Goal: Information Seeking & Learning: Learn about a topic

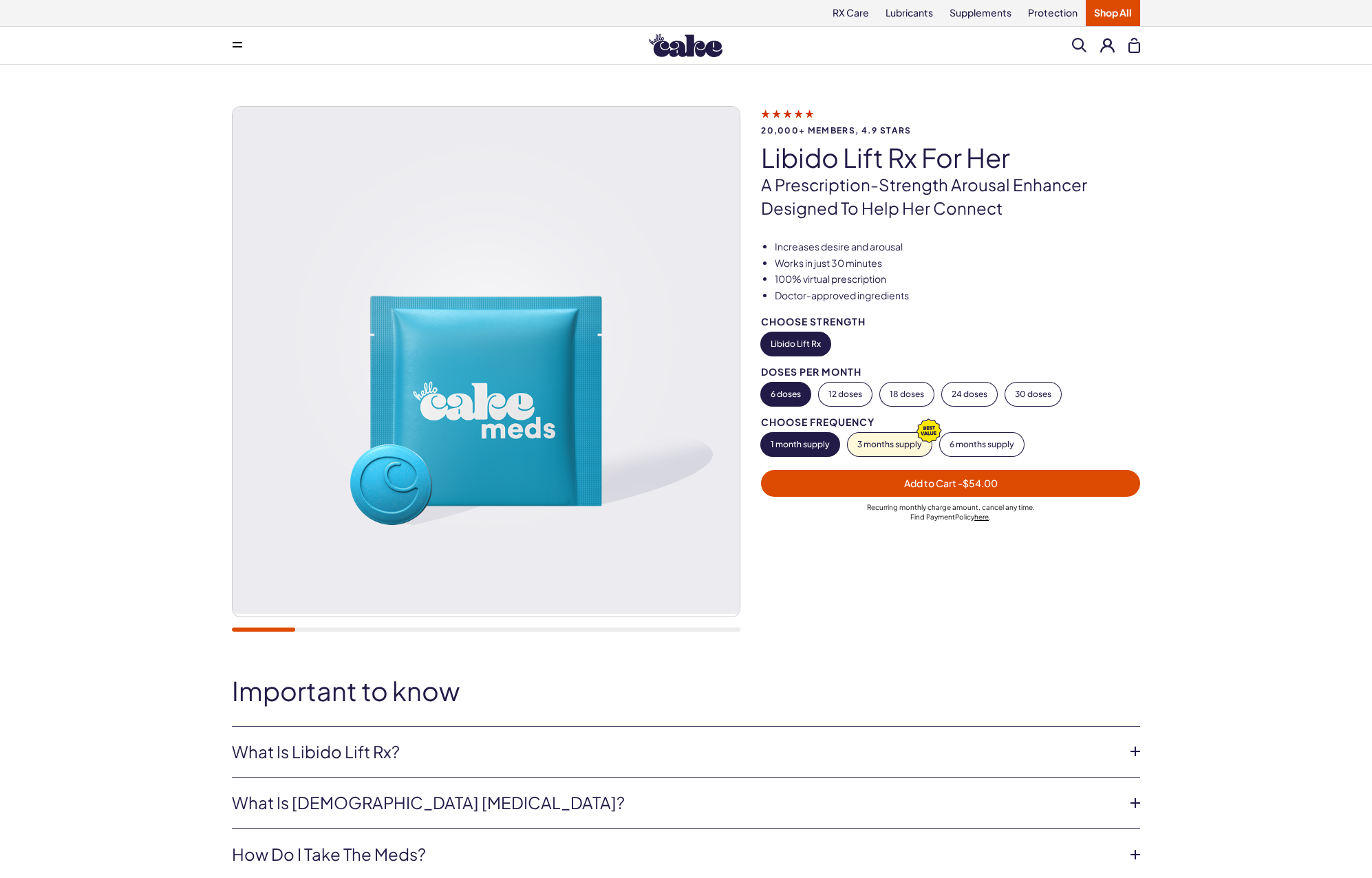
click at [1134, 256] on li "Works in just 30 minutes" at bounding box center [957, 263] width 365 height 14
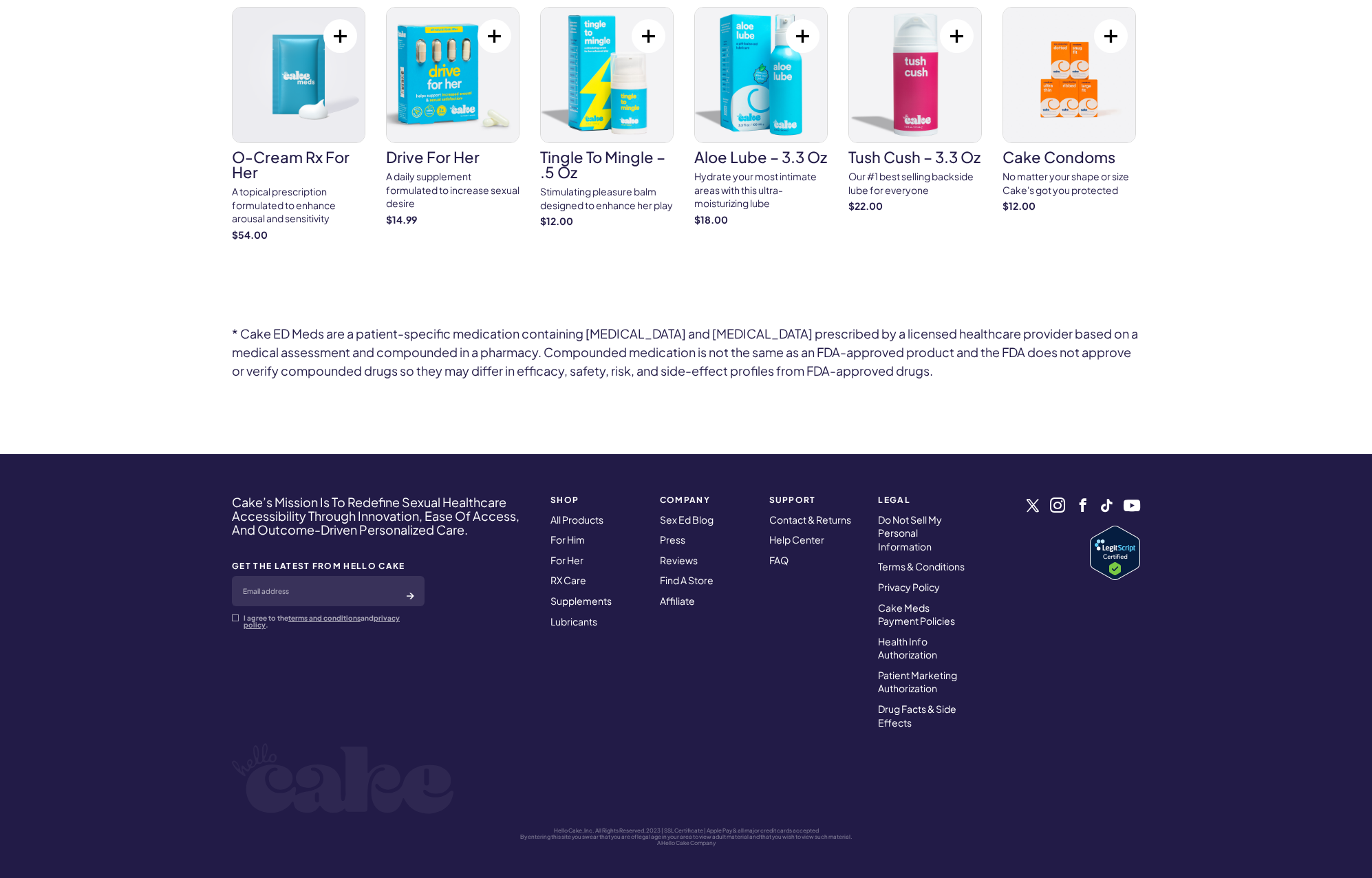
scroll to position [4376, 0]
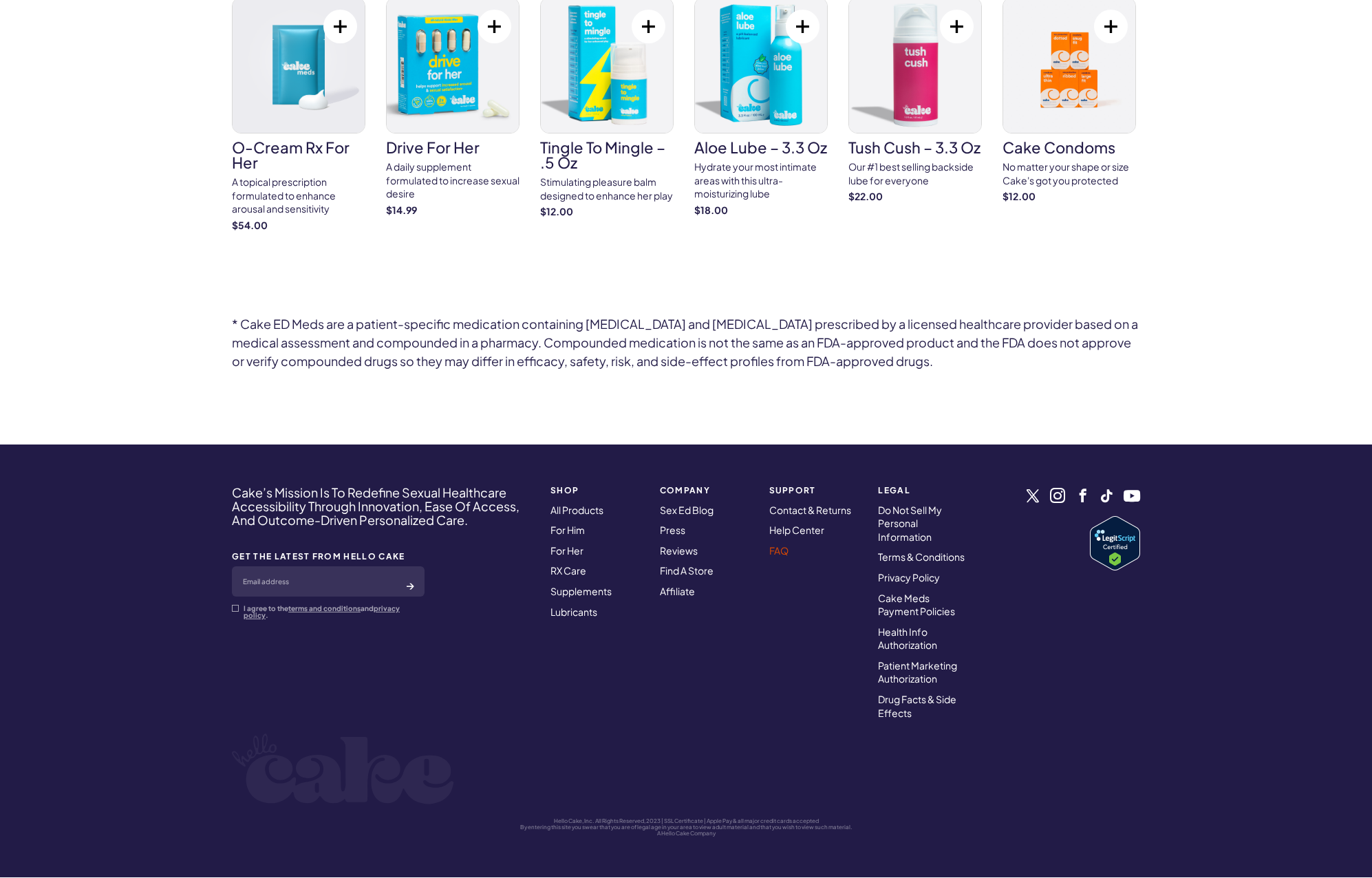
click at [780, 552] on link "FAQ" at bounding box center [779, 551] width 19 height 13
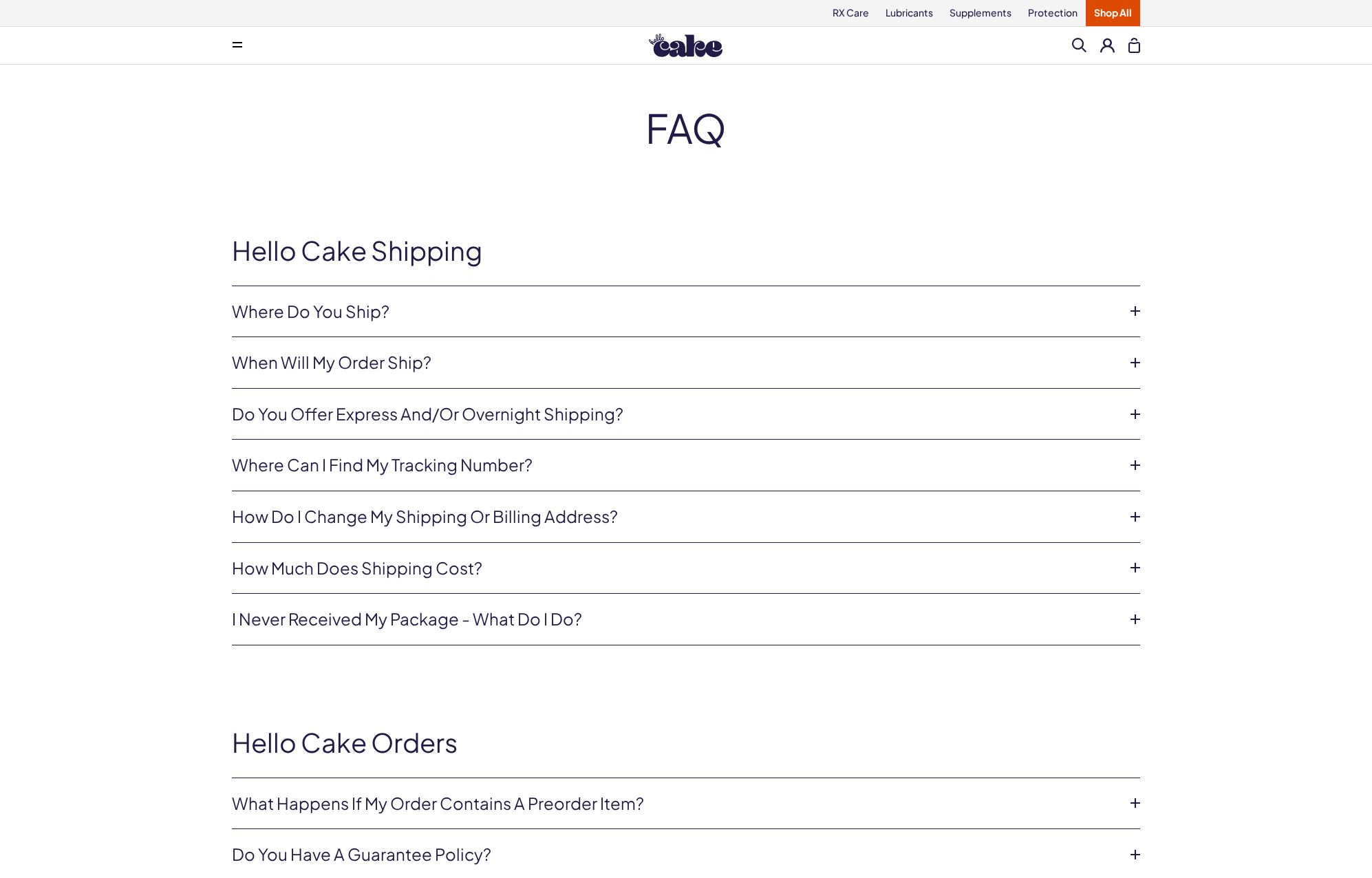
click at [1139, 311] on icon at bounding box center [1136, 311] width 21 height 21
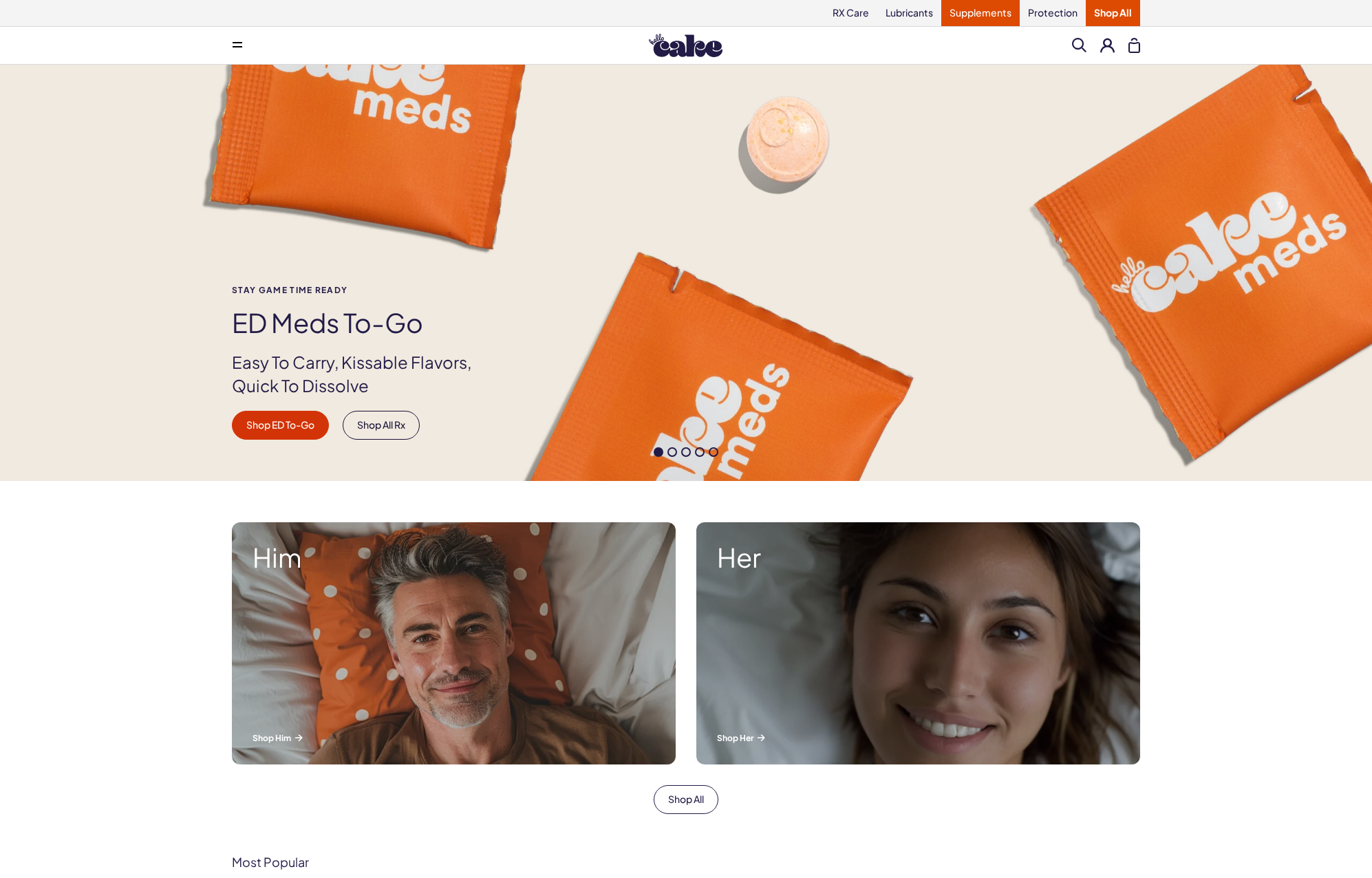
click at [989, 13] on link "Supplements" at bounding box center [980, 13] width 79 height 26
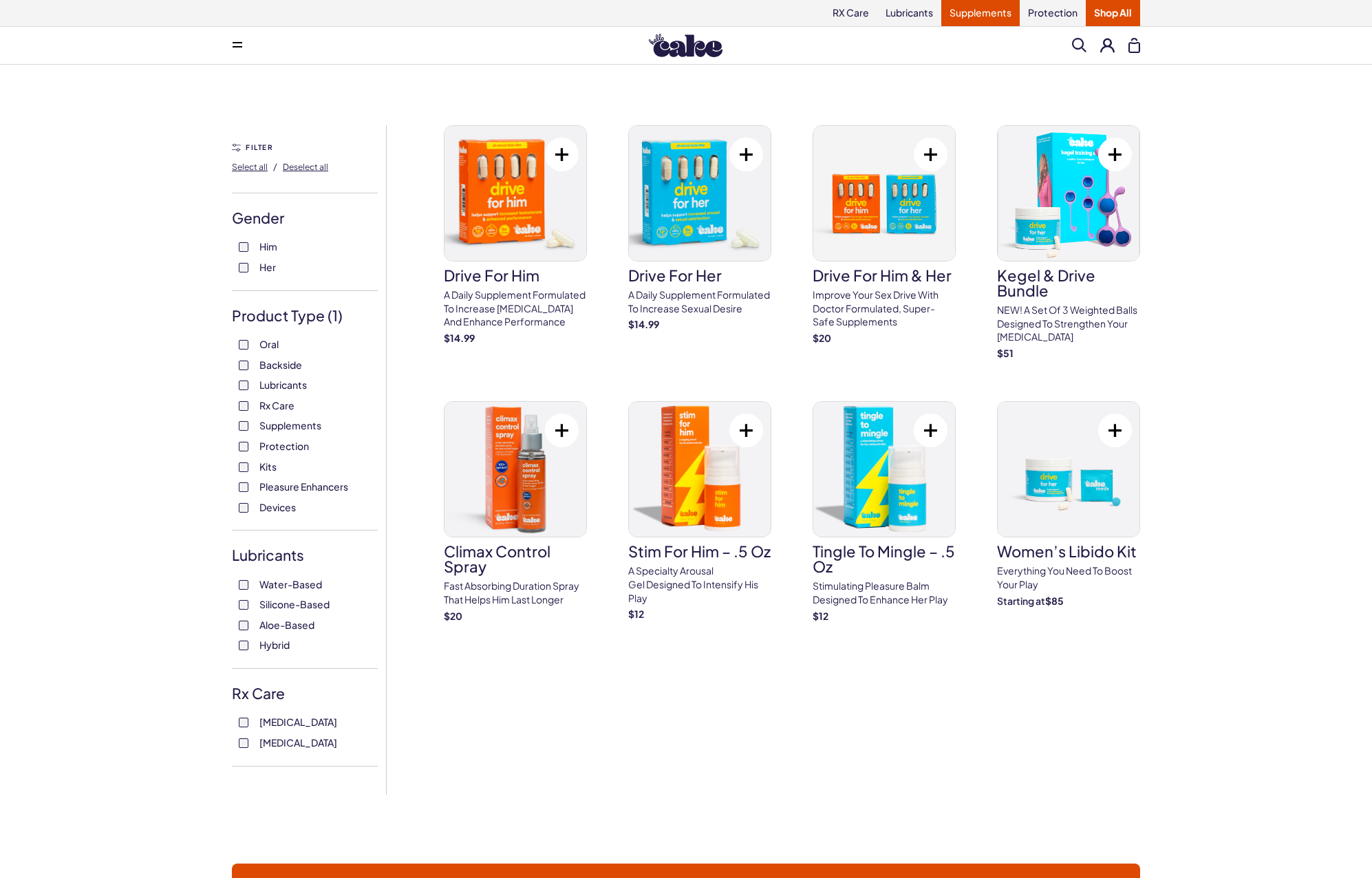
click at [984, 8] on link "Supplements" at bounding box center [980, 13] width 79 height 26
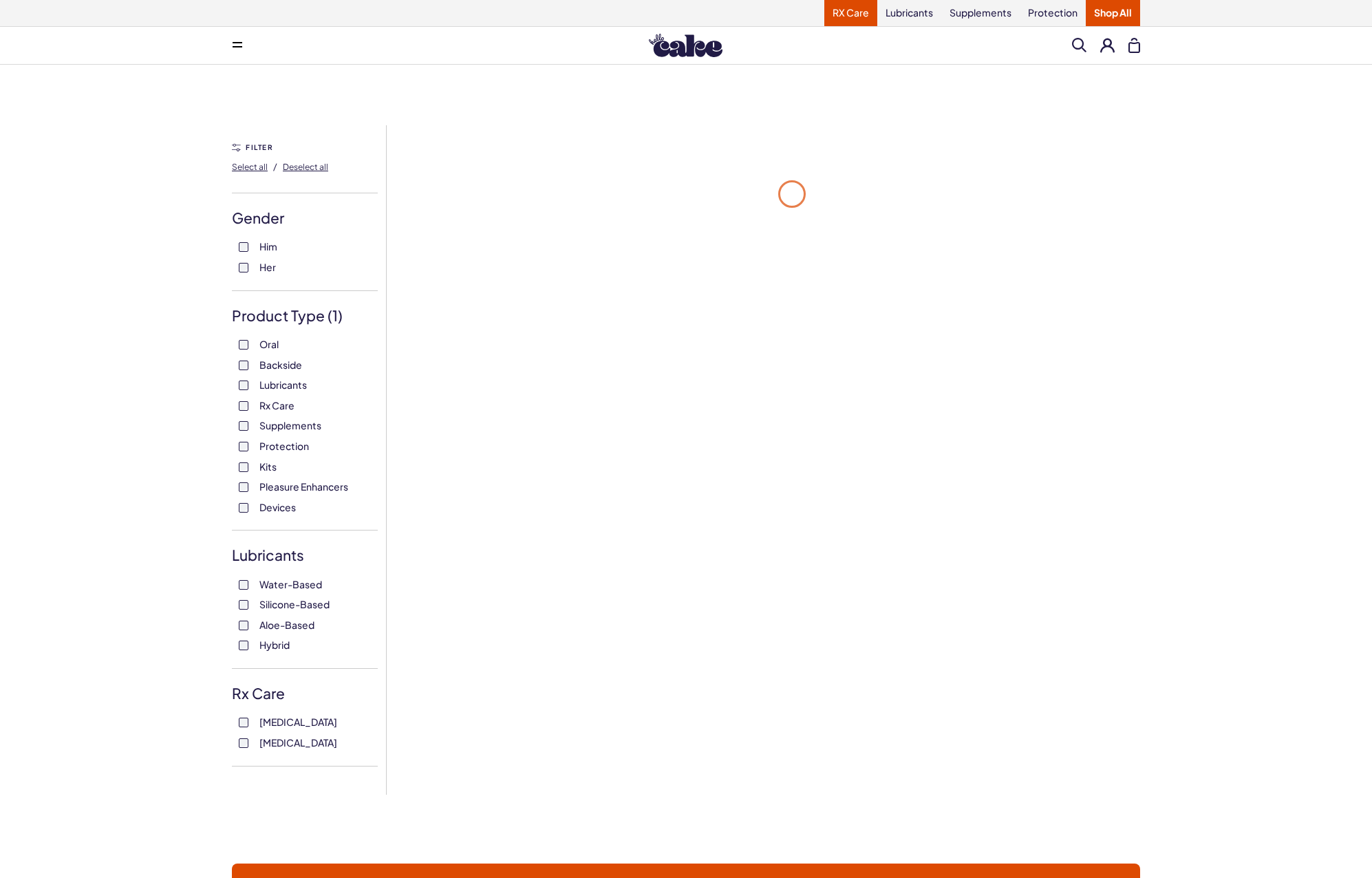
drag, startPoint x: 848, startPoint y: 15, endPoint x: 855, endPoint y: 25, distance: 12.2
click at [848, 16] on link "RX Care" at bounding box center [850, 13] width 53 height 26
